Goal: Information Seeking & Learning: Learn about a topic

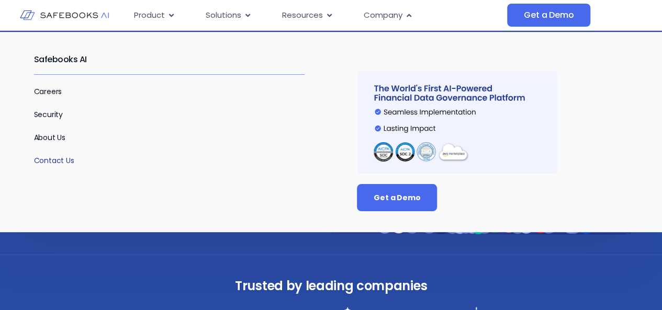
click at [45, 160] on link "Contact Us" at bounding box center [54, 160] width 40 height 10
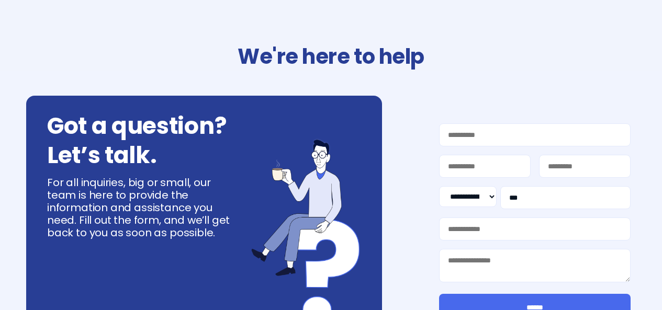
select select "**"
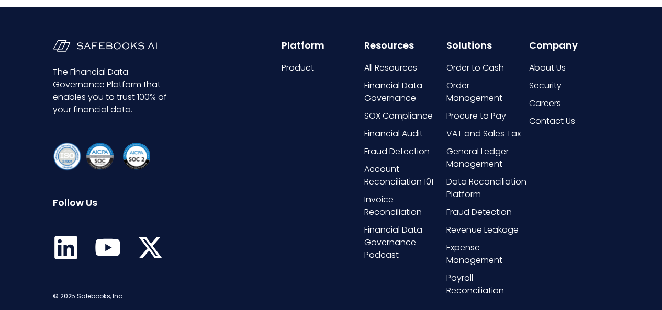
scroll to position [603, 0]
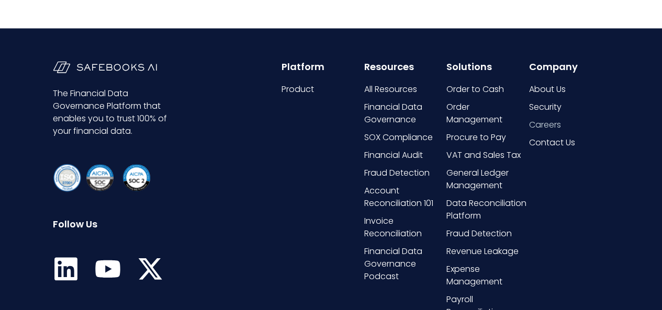
click at [551, 123] on span "Careers" at bounding box center [545, 125] width 32 height 13
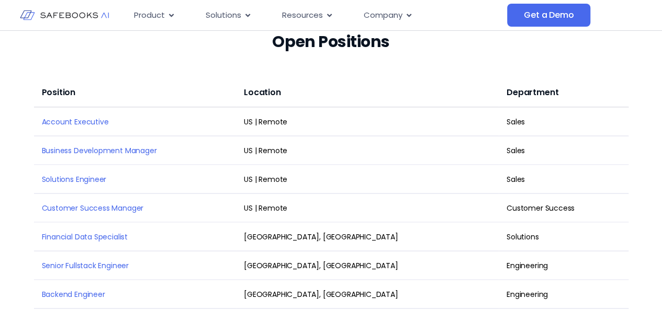
scroll to position [890, 0]
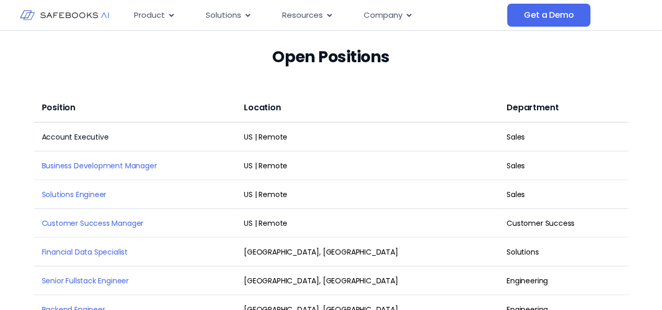
click at [58, 136] on link "Account Executive" at bounding box center [75, 136] width 67 height 10
click at [113, 220] on link "Customer Success Manager" at bounding box center [93, 223] width 102 height 10
click at [92, 162] on link "Business Development Manager" at bounding box center [99, 165] width 115 height 10
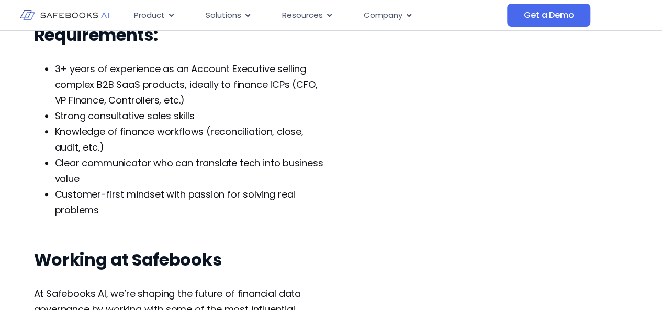
scroll to position [576, 0]
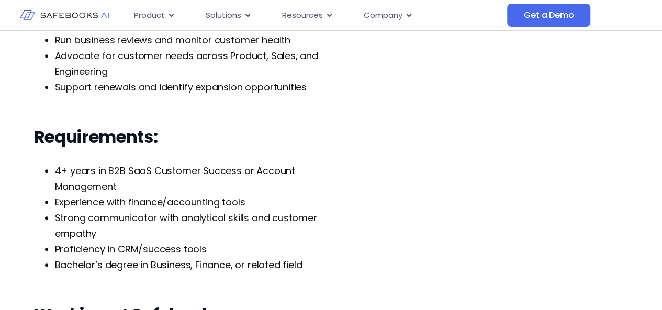
scroll to position [471, 0]
